Goal: Task Accomplishment & Management: Manage account settings

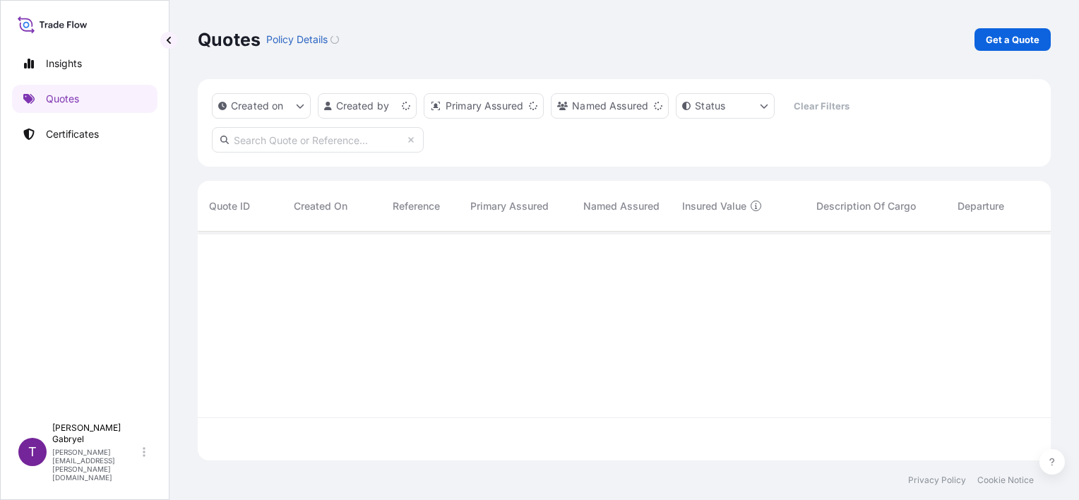
scroll to position [226, 841]
click at [76, 141] on link "Certificates" at bounding box center [84, 134] width 145 height 28
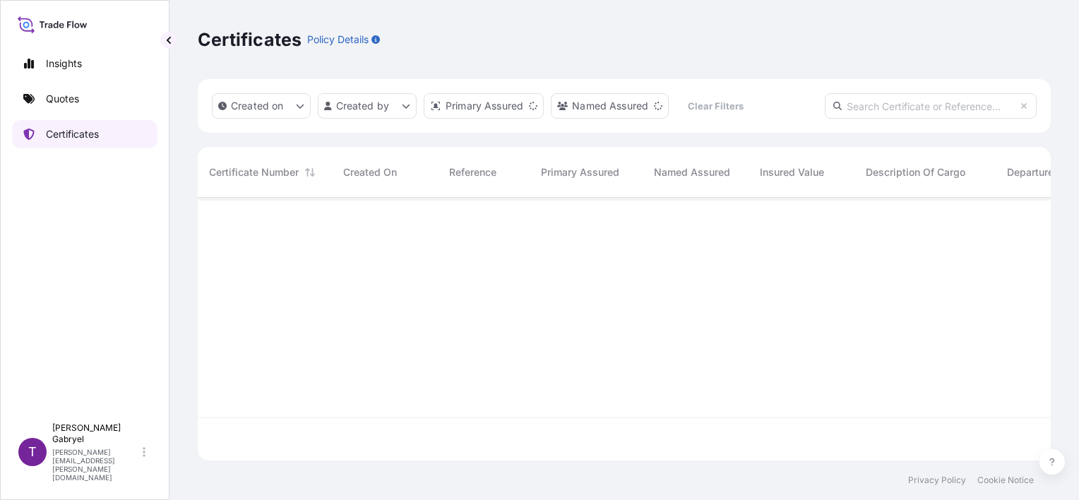
scroll to position [260, 841]
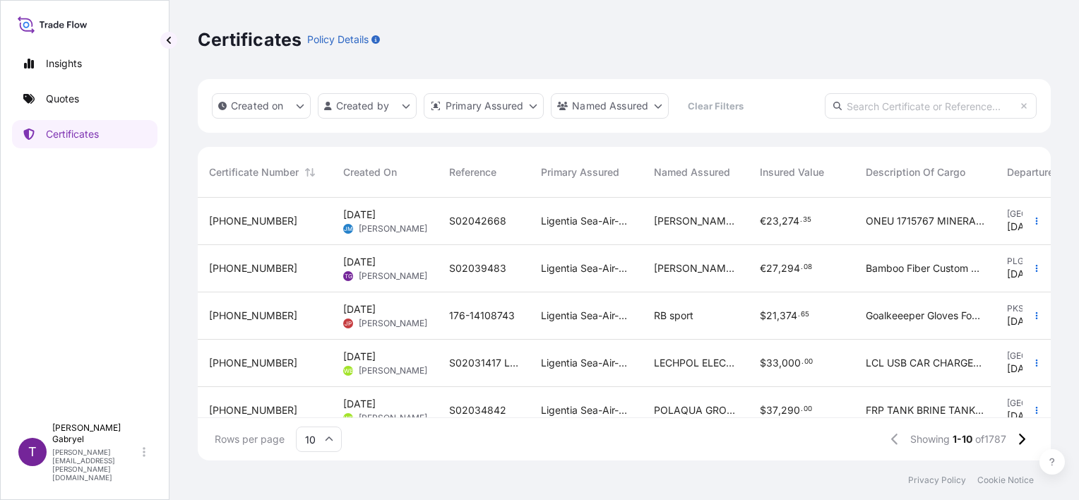
click at [952, 99] on input "text" at bounding box center [930, 105] width 212 height 25
paste input "S02039483"
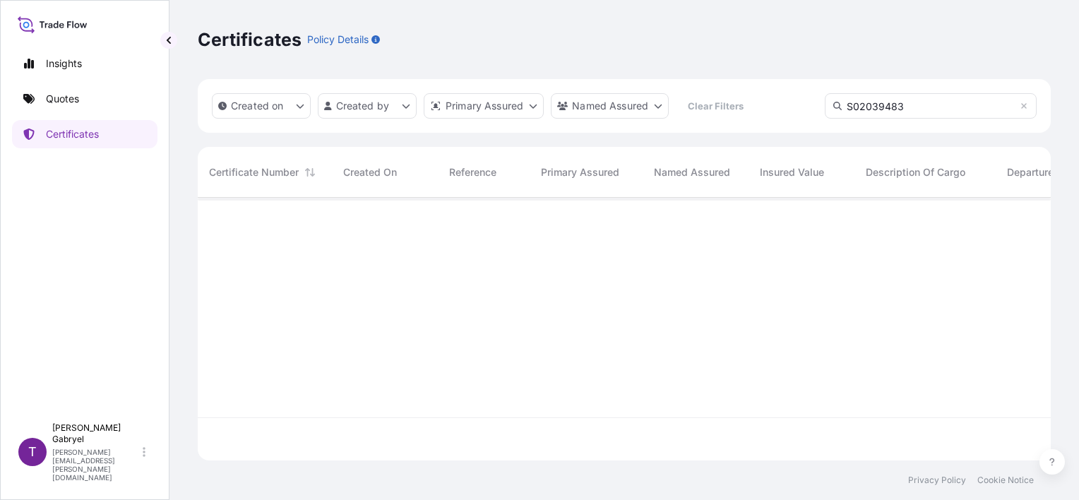
type input "S02039483"
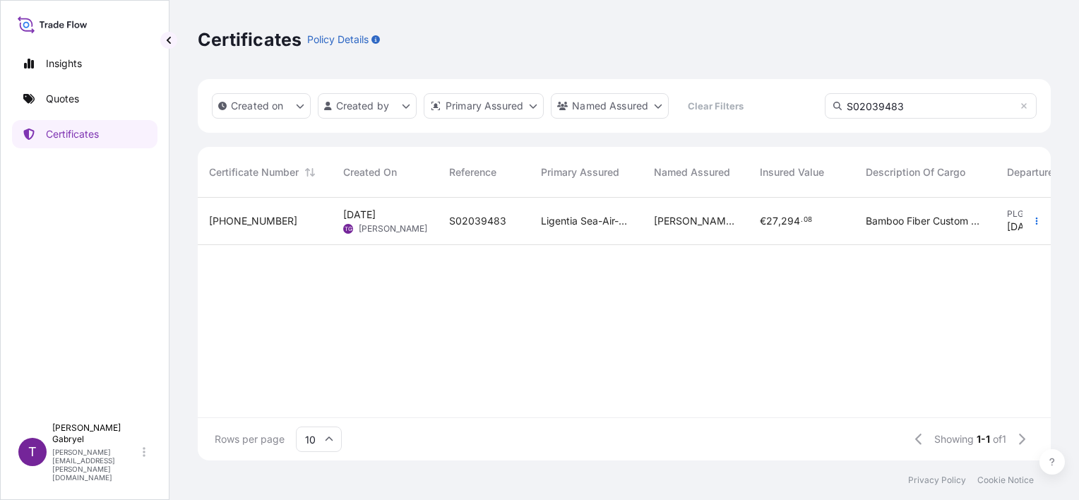
click at [766, 227] on span "€ 27 , 294 . 08" at bounding box center [786, 221] width 52 height 14
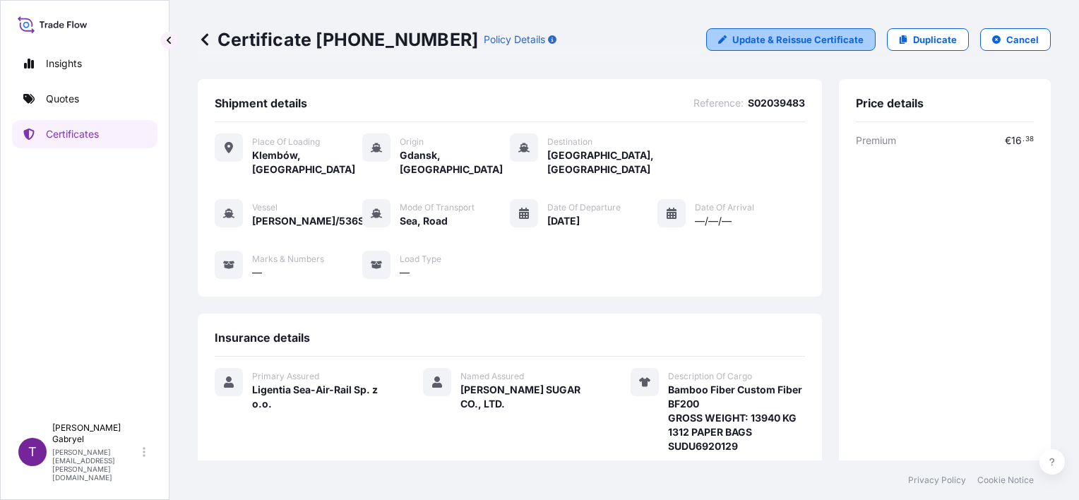
click at [797, 41] on p "Update & Reissue Certificate" at bounding box center [797, 39] width 131 height 14
select select "Road / [GEOGRAPHIC_DATA]"
select select "Sea"
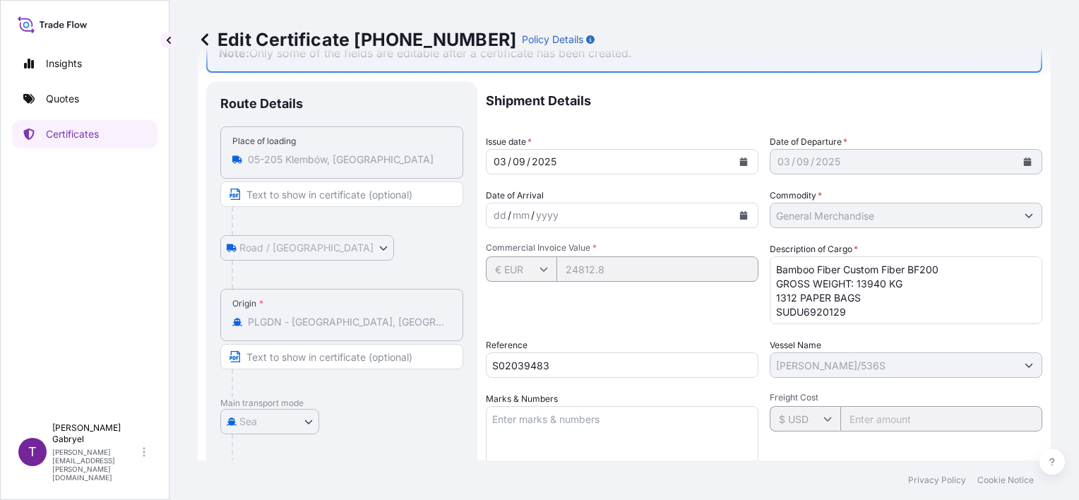
scroll to position [71, 0]
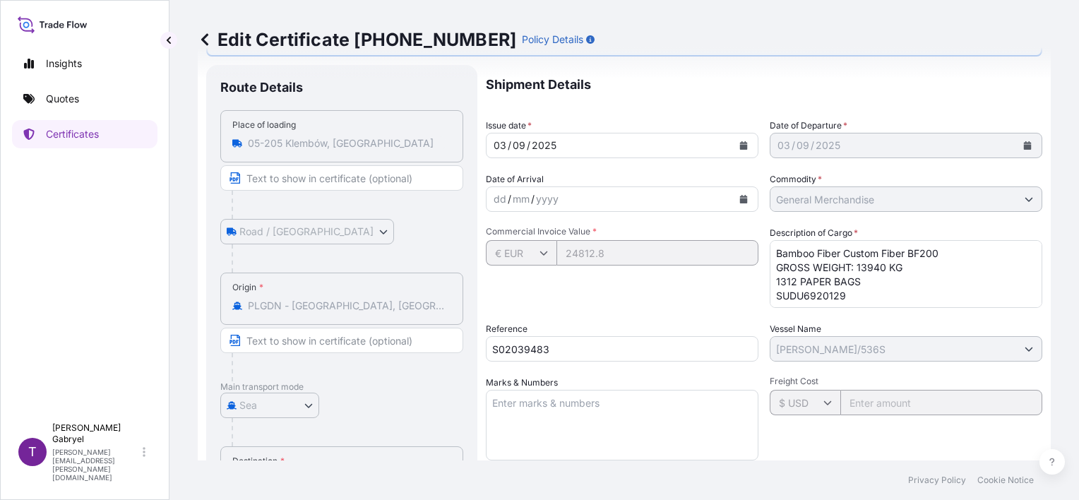
click at [901, 282] on textarea "Bamboo Fiber Custom Fiber BF200 GROSS WEIGHT: 13940 KG 1312 PAPER BAGS SUDU6920…" at bounding box center [905, 274] width 272 height 68
click at [641, 247] on div "Shipment Details Issue date * [DATE] Date of Departure * [DATE] Date of Arrival…" at bounding box center [764, 374] width 556 height 619
paste textarea "AMBOO FIBER CUSTOM FIBER BF200 BAMBOO FIBER CUSTOM FIBER BF5"
click at [963, 277] on textarea "Bamboo Fiber Custom Fiber BF200 GROSS WEIGHT: 13940 KG 1312 PAPER BAGS SUDU6920…" at bounding box center [905, 274] width 272 height 68
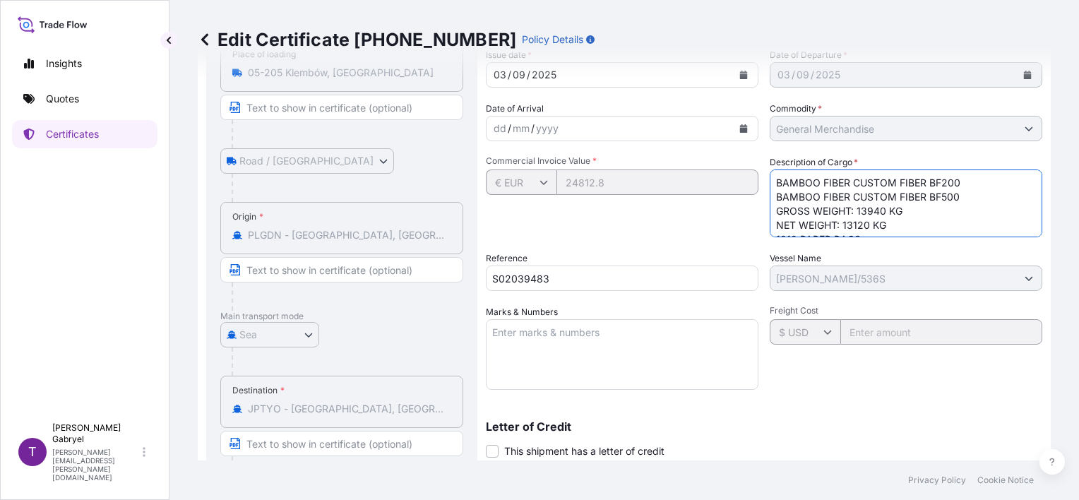
scroll to position [29, 0]
click at [770, 209] on textarea "Bamboo Fiber Custom Fiber BF200 GROSS WEIGHT: 13940 KG 1312 PAPER BAGS SUDU6920…" at bounding box center [905, 203] width 272 height 68
click at [947, 212] on textarea "Bamboo Fiber Custom Fiber BF200 GROSS WEIGHT: 13940 KG 1312 PAPER BAGS SUDU6920…" at bounding box center [905, 203] width 272 height 68
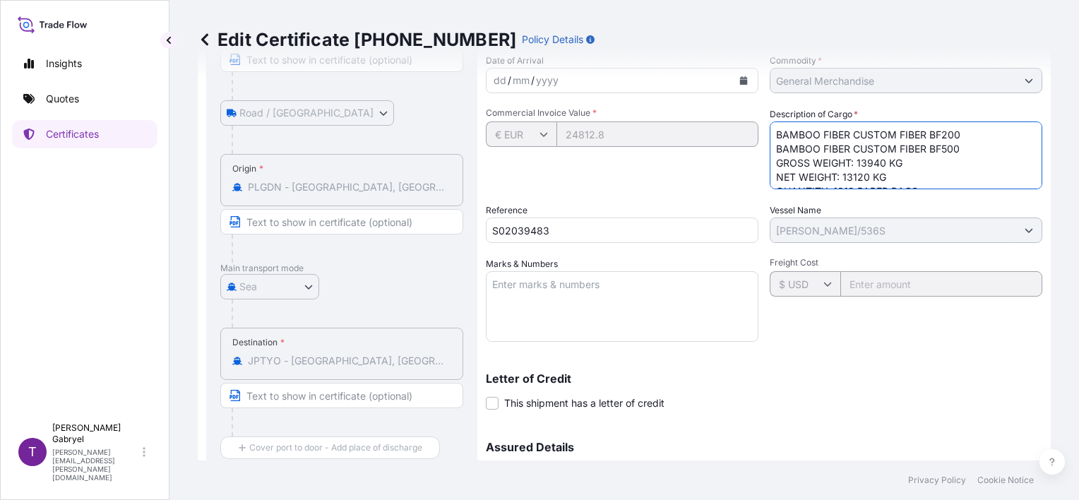
scroll to position [212, 0]
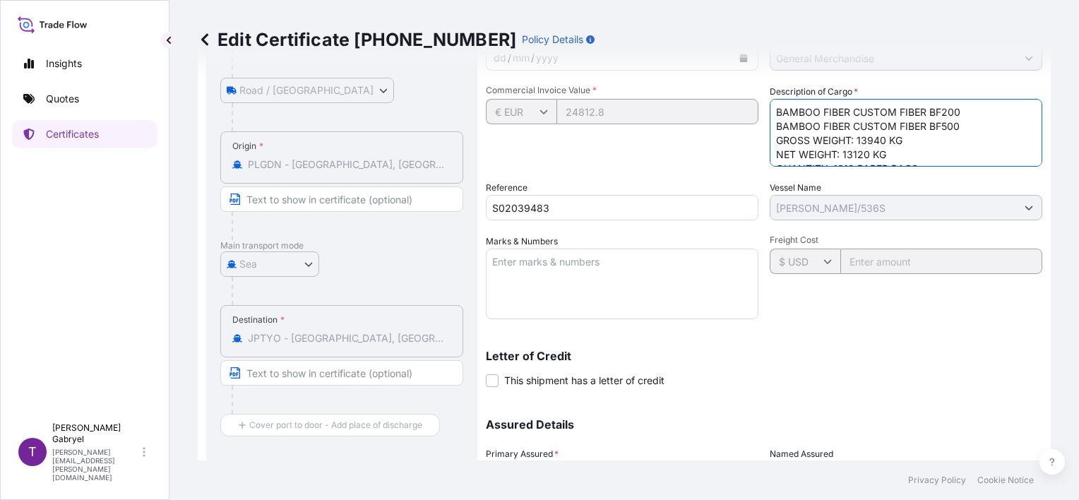
type textarea "BAMBOO FIBER CUSTOM FIBER BF200 BAMBOO FIBER CUSTOM FIBER BF500 GROSS WEIGHT: 1…"
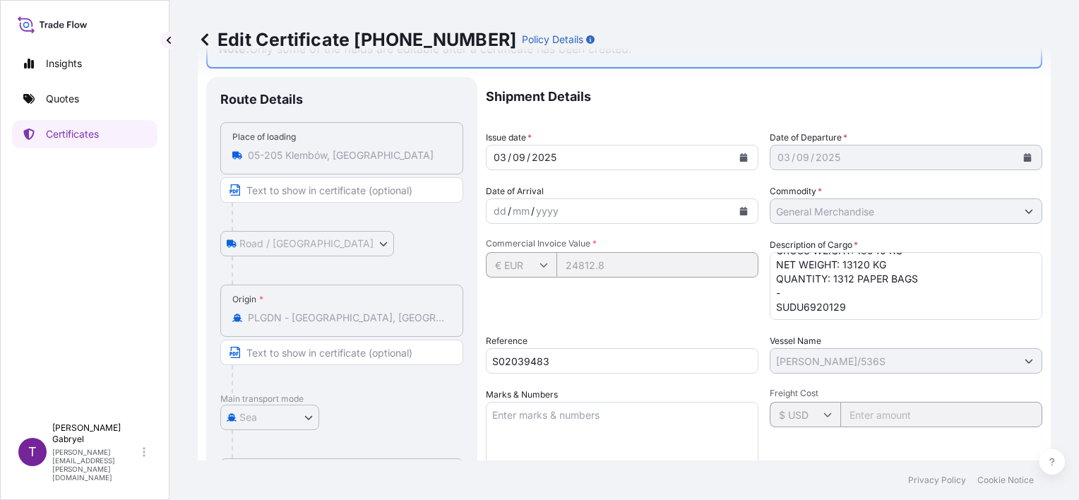
scroll to position [341, 0]
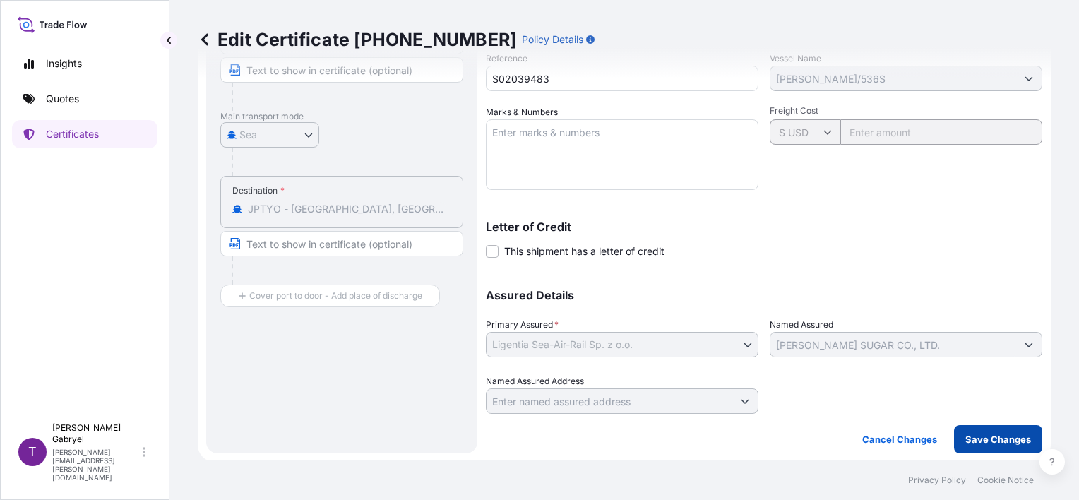
click at [981, 437] on p "Save Changes" at bounding box center [998, 439] width 66 height 14
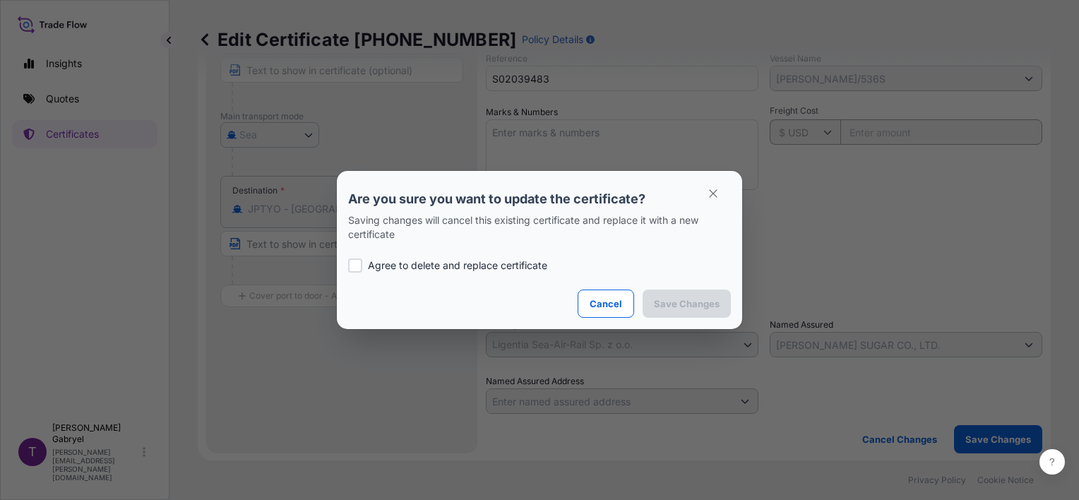
click at [463, 265] on p "Agree to delete and replace certificate" at bounding box center [457, 265] width 179 height 14
checkbox input "true"
click at [666, 301] on p "Save Changes" at bounding box center [687, 303] width 66 height 14
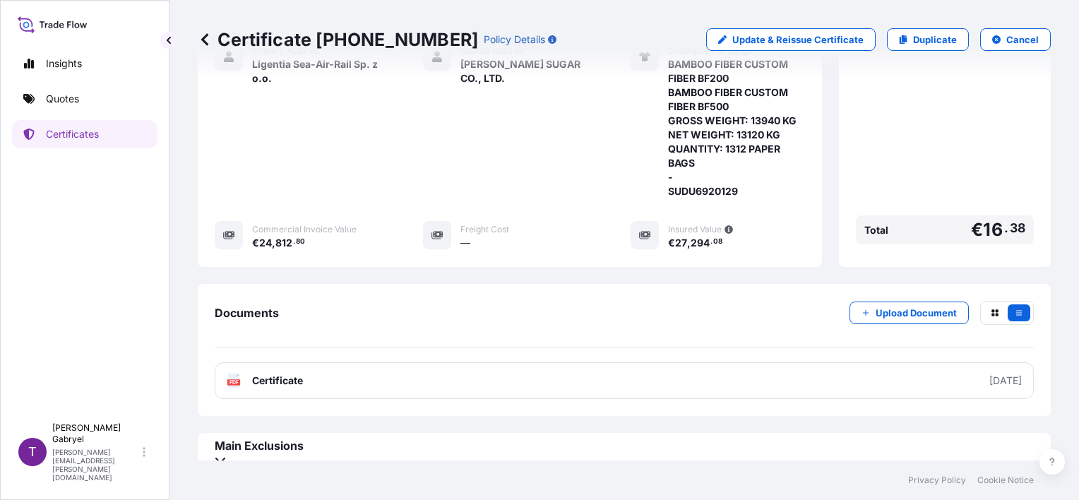
scroll to position [339, 0]
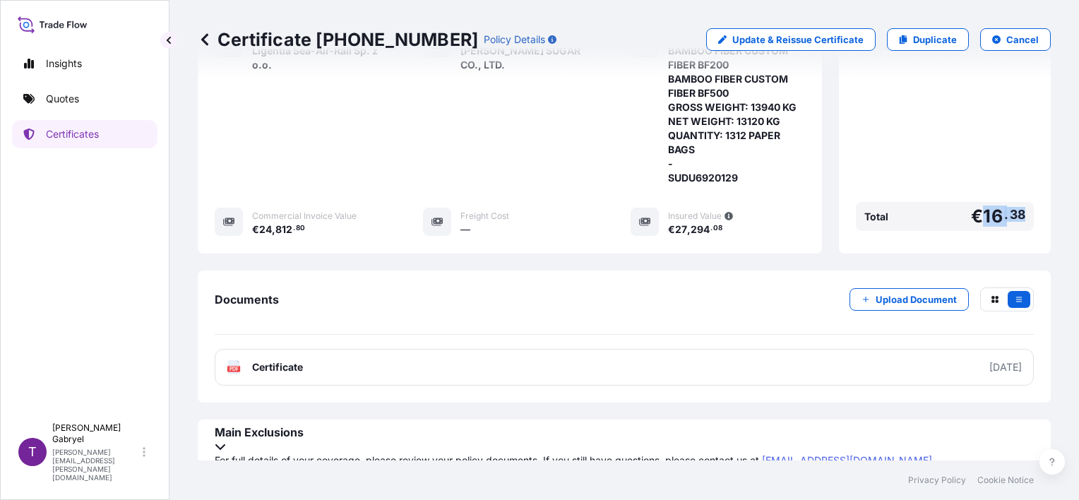
drag, startPoint x: 1019, startPoint y: 216, endPoint x: 975, endPoint y: 214, distance: 43.8
click at [975, 214] on div "Total € 16 . 38" at bounding box center [945, 216] width 178 height 29
copy span "16 . 38"
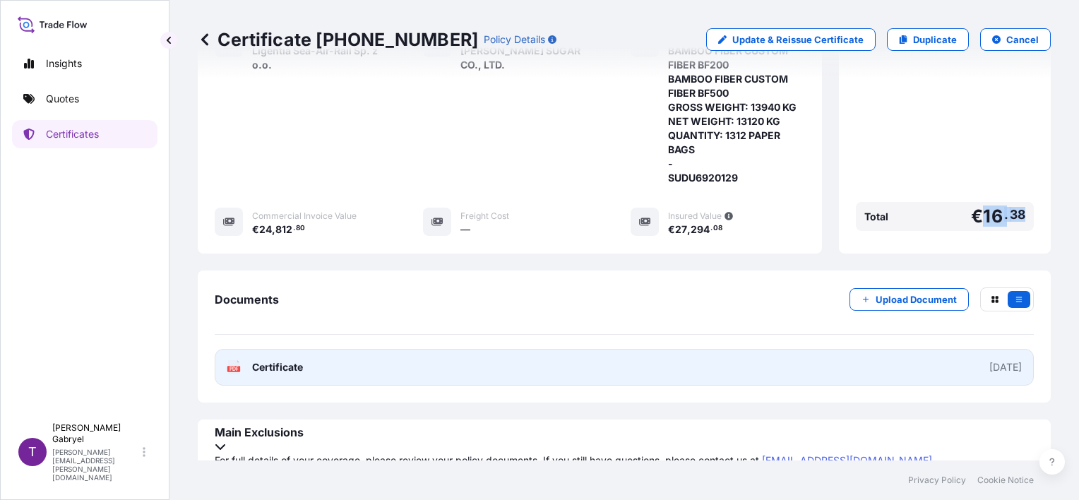
click at [472, 353] on link "PDF Certificate [DATE]" at bounding box center [624, 367] width 819 height 37
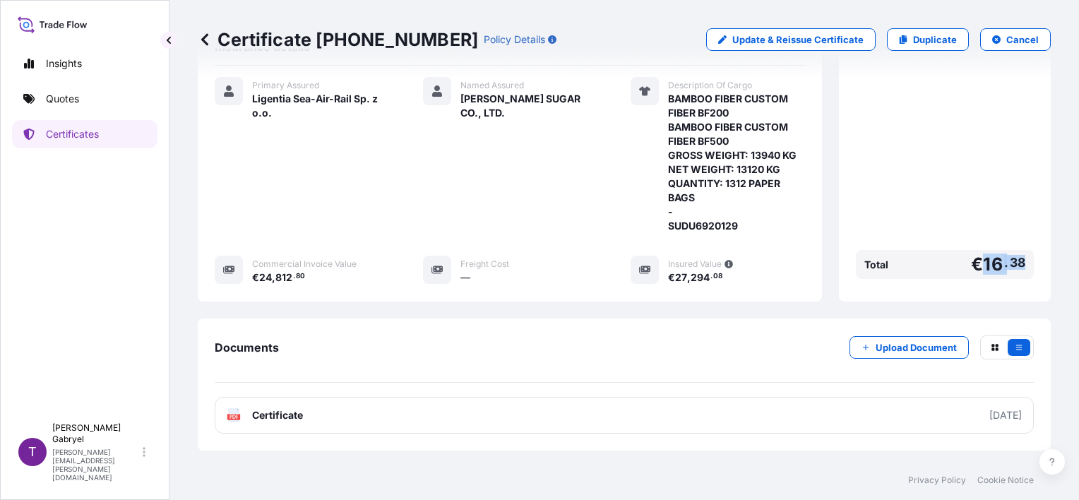
scroll to position [268, 0]
